Goal: Find specific page/section: Find specific page/section

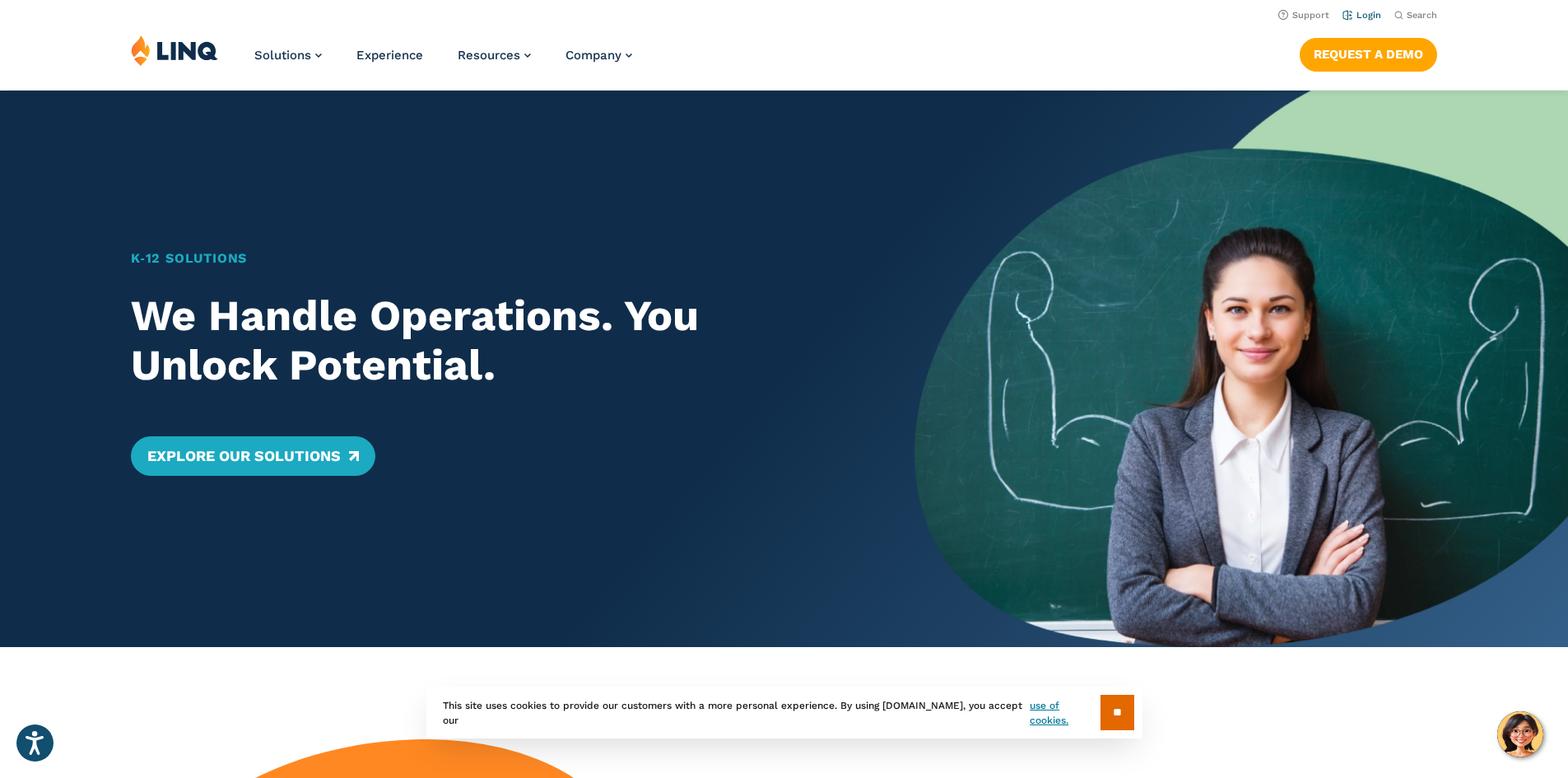
click at [1364, 19] on link "Login" at bounding box center [1362, 15] width 39 height 11
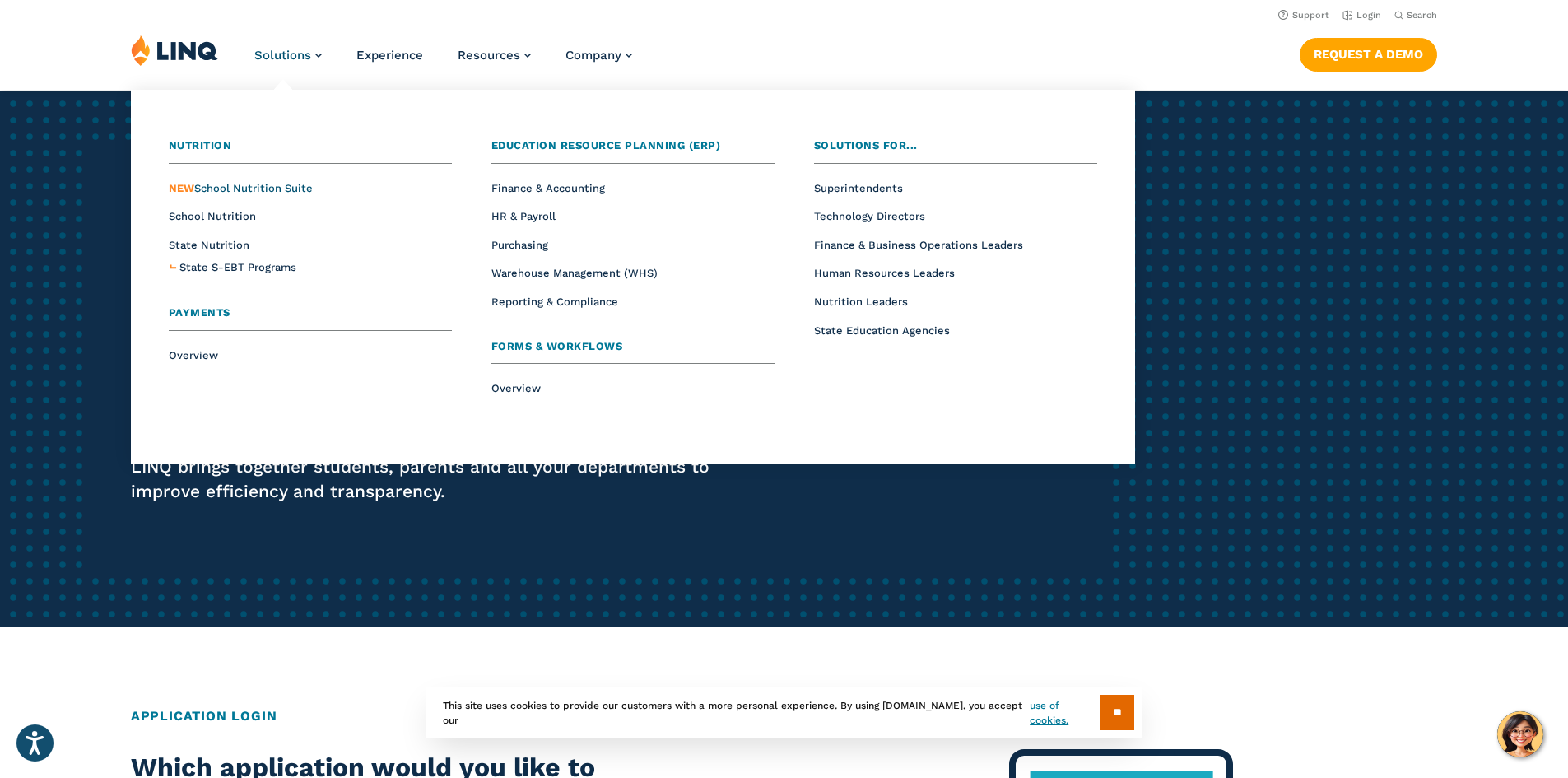
click at [277, 188] on span "NEW School Nutrition Suite" at bounding box center [241, 188] width 144 height 13
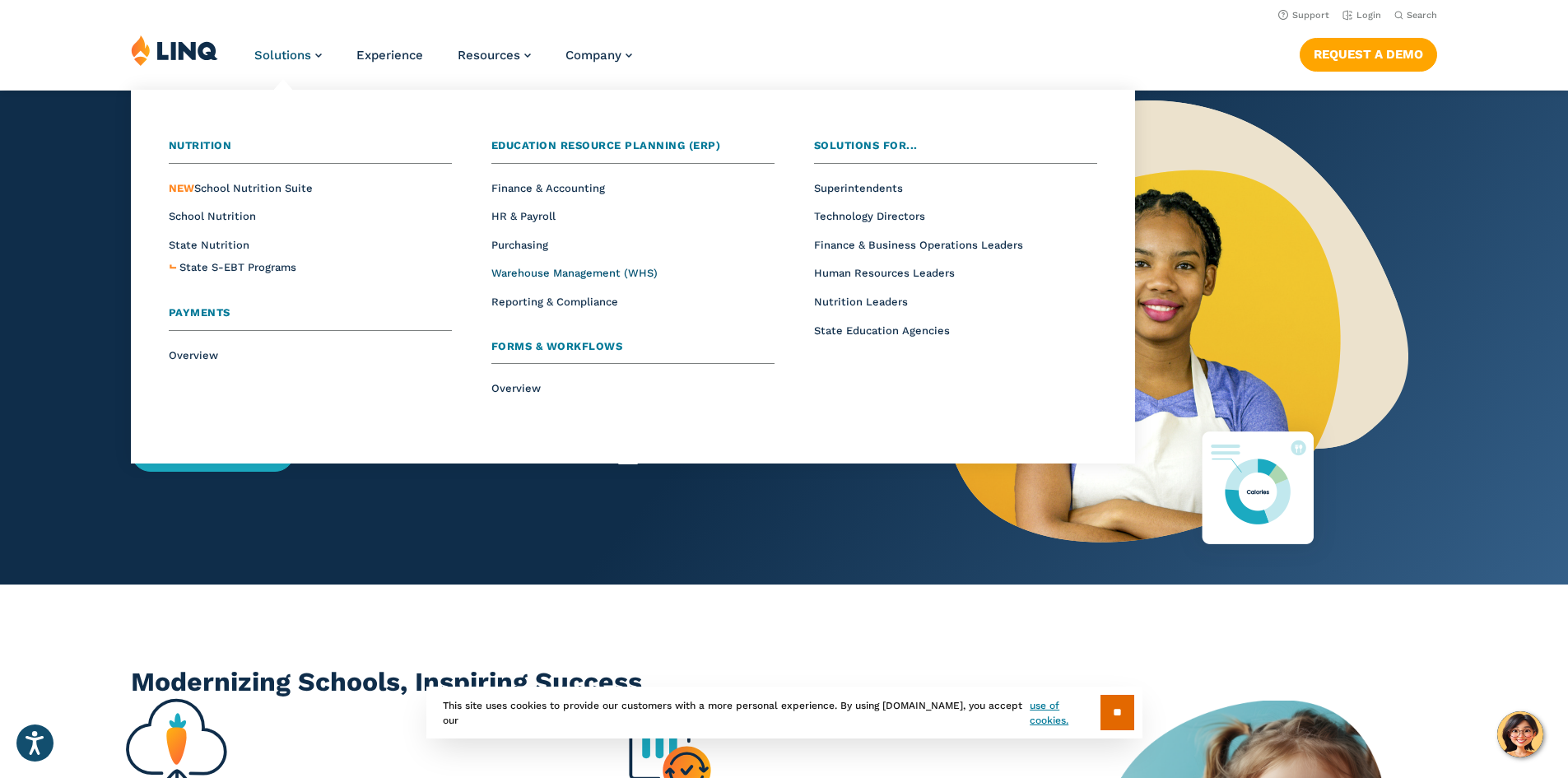
click at [536, 276] on span "Warehouse Management (WHS)" at bounding box center [575, 273] width 166 height 13
